Goal: Navigation & Orientation: Find specific page/section

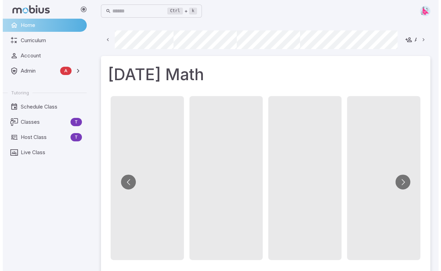
scroll to position [0, 523]
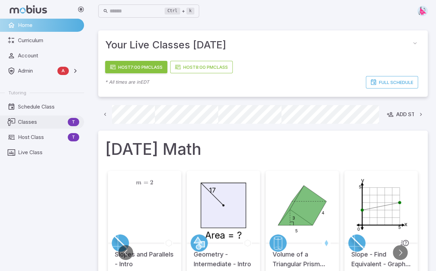
click at [30, 123] on span "Classes" at bounding box center [41, 122] width 47 height 8
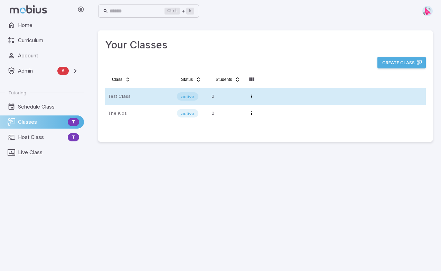
click at [124, 96] on p "Test Class" at bounding box center [140, 96] width 64 height 11
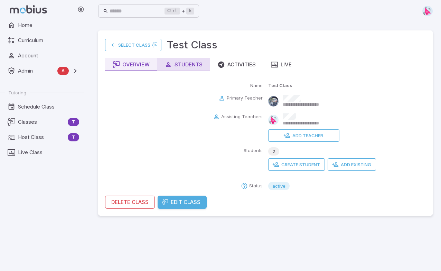
click at [188, 62] on div "Students" at bounding box center [184, 65] width 38 height 8
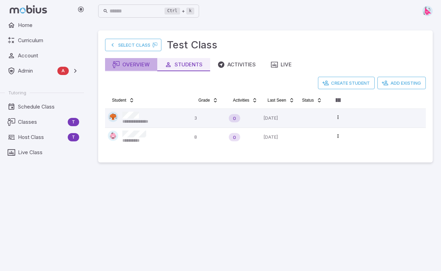
click at [137, 66] on div "Overview" at bounding box center [131, 65] width 37 height 8
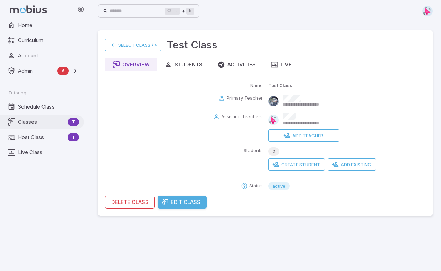
click at [27, 121] on span "Classes" at bounding box center [41, 122] width 47 height 8
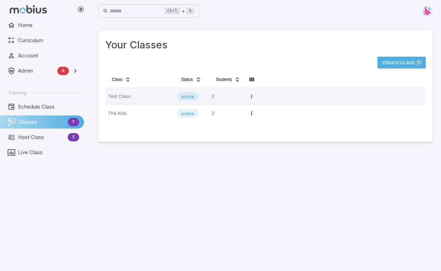
click at [30, 121] on span "Classes" at bounding box center [41, 122] width 47 height 8
click at [25, 116] on link "Classes T" at bounding box center [42, 121] width 84 height 13
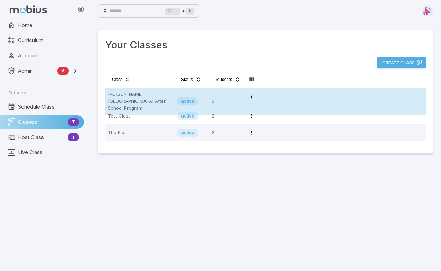
click at [133, 94] on p "[PERSON_NAME][GEOGRAPHIC_DATA] After School Program" at bounding box center [140, 101] width 64 height 21
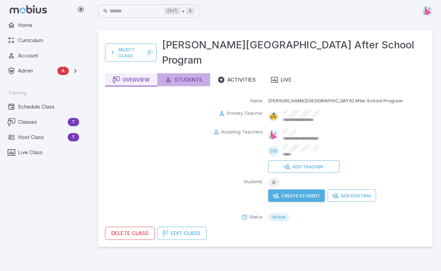
click at [181, 76] on div "Students" at bounding box center [184, 80] width 38 height 8
